Goal: Find contact information: Find contact information

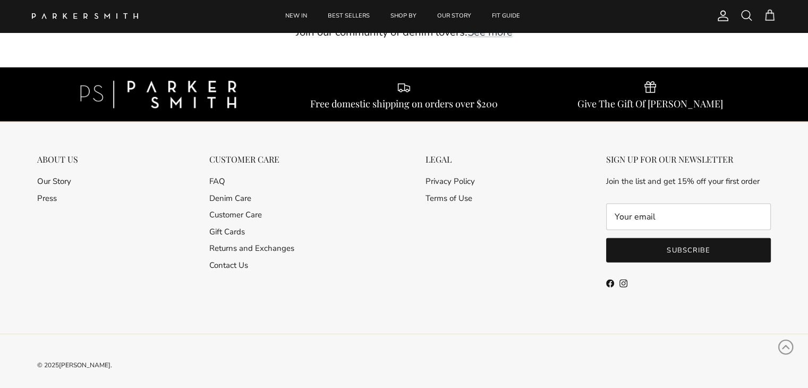
scroll to position [2800, 0]
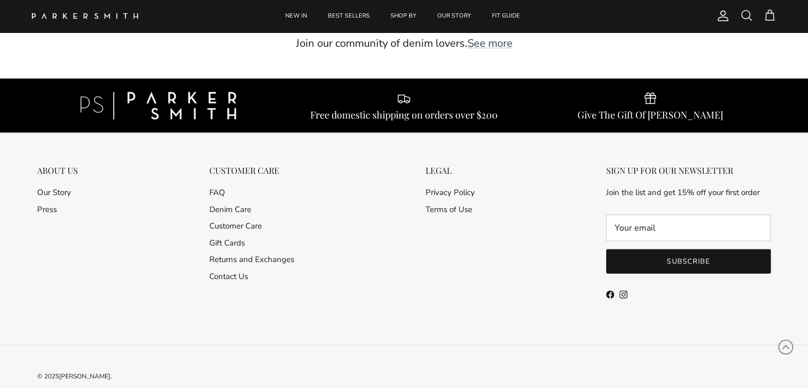
click at [234, 261] on ul "FAQ Denim Care Customer Care Gift Cards Returns and Exchanges Contact Us" at bounding box center [251, 234] width 85 height 97
click at [232, 271] on link "Contact Us" at bounding box center [228, 276] width 39 height 11
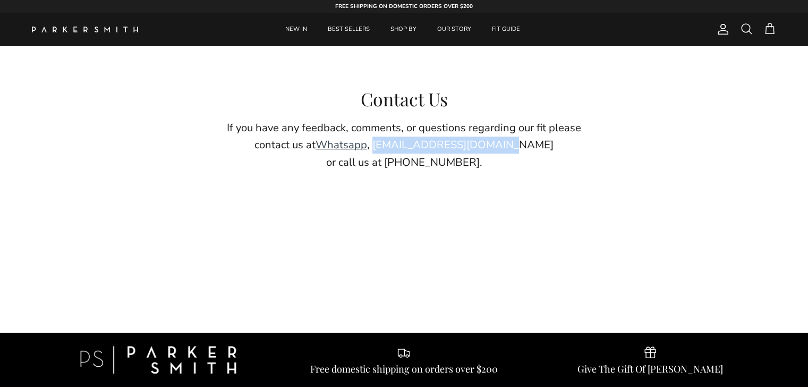
drag, startPoint x: 401, startPoint y: 146, endPoint x: 528, endPoint y: 147, distance: 126.5
click at [528, 147] on p "If you have any feedback, comments, or questions regarding our fit please conta…" at bounding box center [404, 146] width 383 height 52
copy p "service@parkersmith.com"
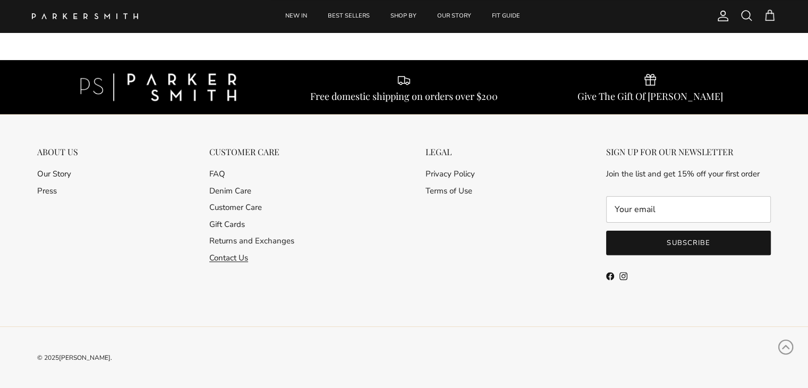
click at [230, 257] on link "Contact Us" at bounding box center [228, 257] width 39 height 11
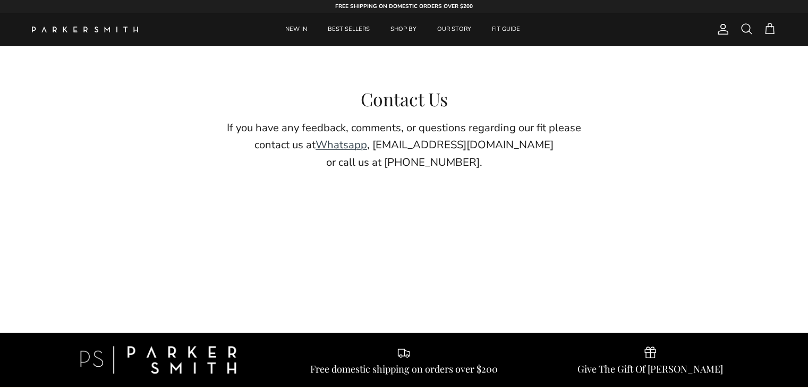
click at [367, 147] on link "Whatsapp" at bounding box center [342, 145] width 52 height 14
